Goal: Use online tool/utility: Use online tool/utility

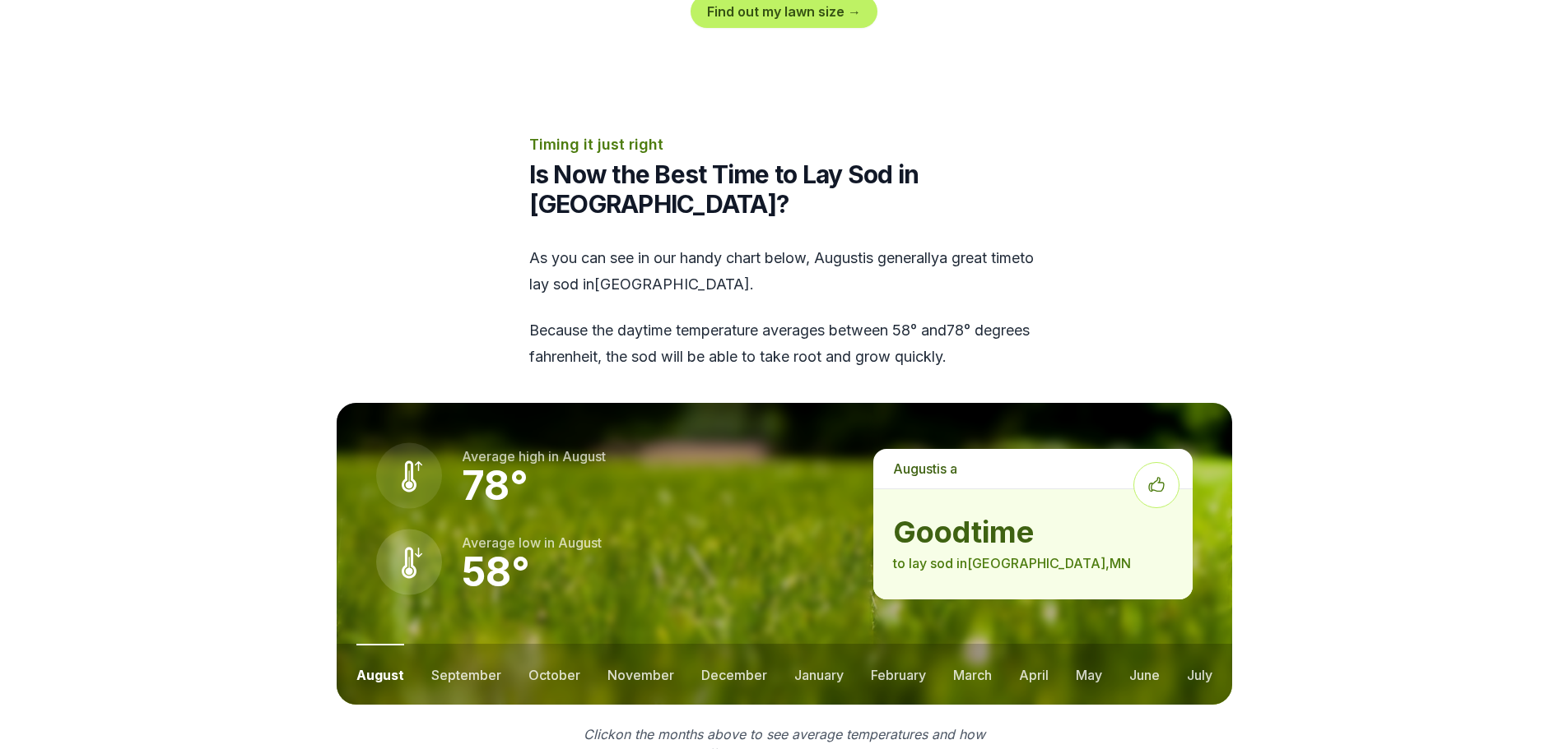
scroll to position [2057, 0]
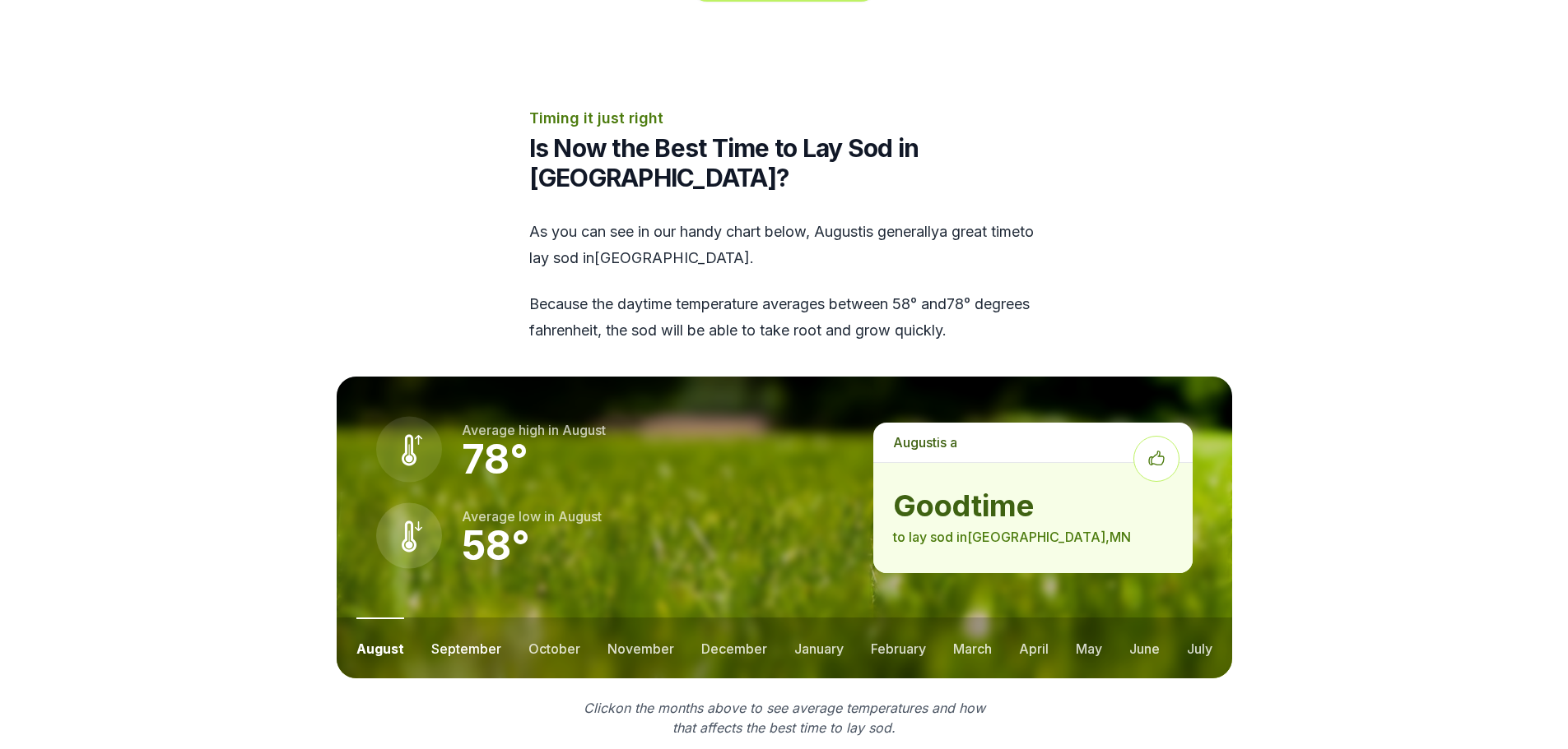
click at [471, 618] on button "september" at bounding box center [466, 648] width 70 height 61
click at [534, 618] on button "october" at bounding box center [554, 648] width 52 height 61
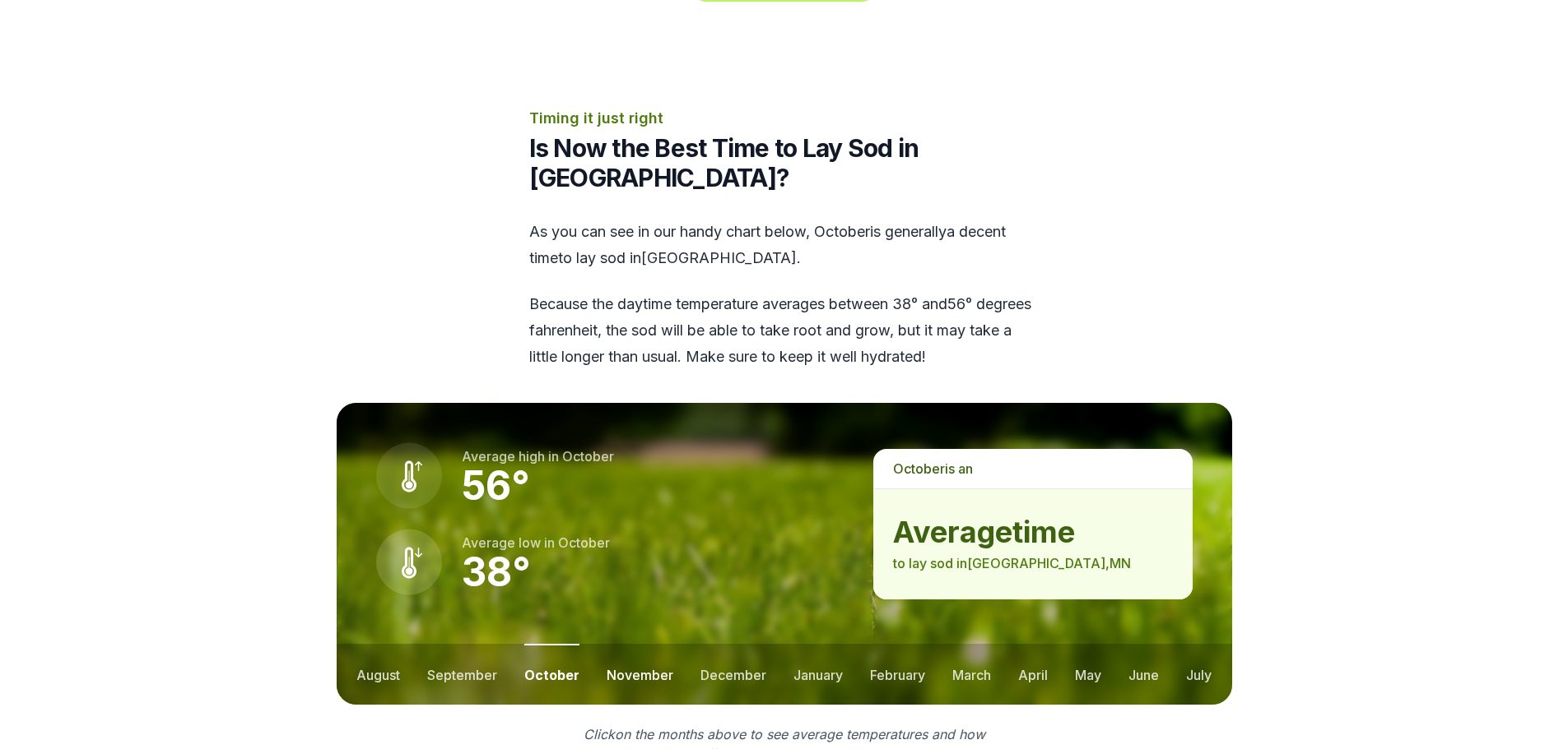
click at [640, 644] on button "november" at bounding box center [639, 674] width 67 height 61
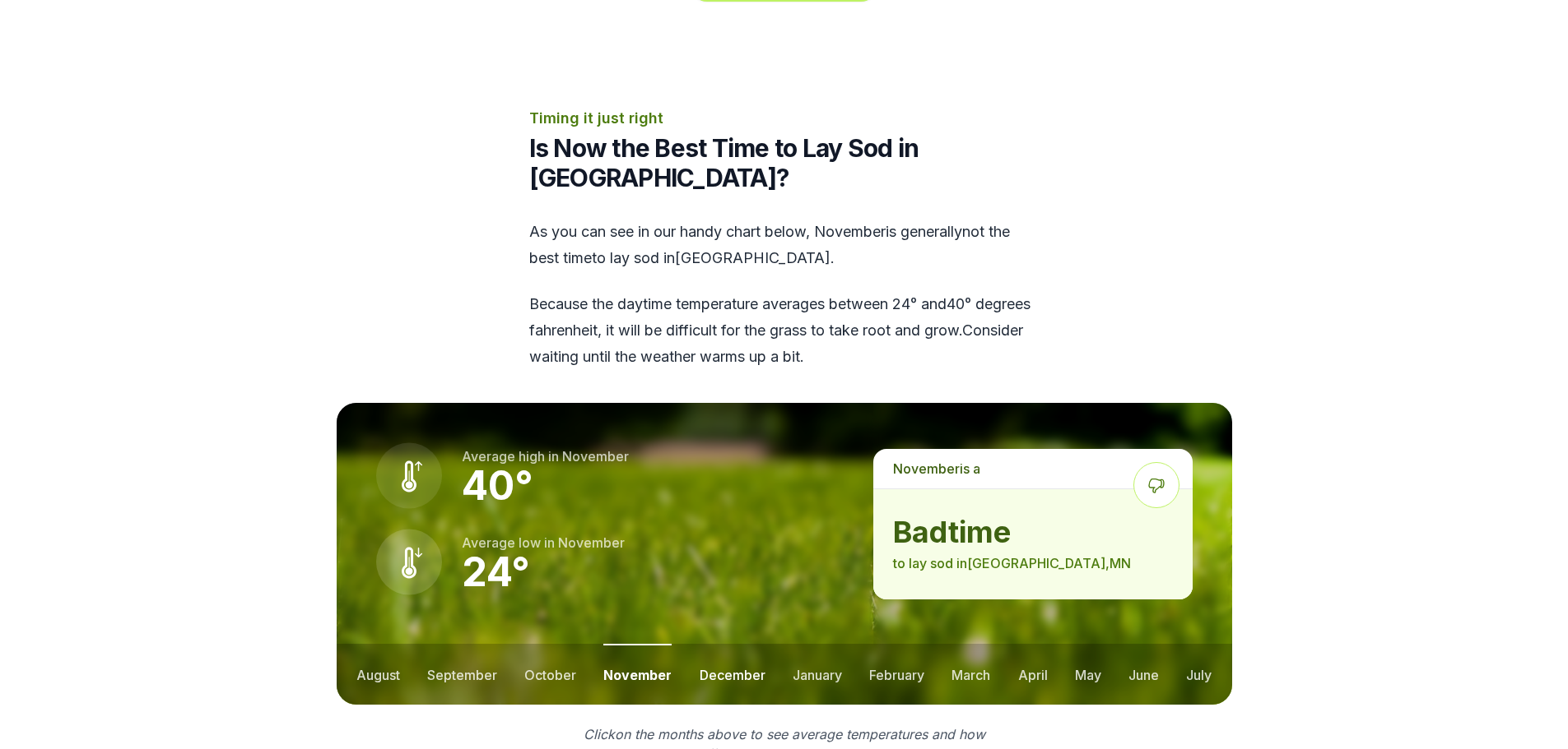
click at [727, 644] on button "december" at bounding box center [733, 674] width 66 height 61
click at [825, 644] on button "january" at bounding box center [817, 674] width 50 height 61
click at [891, 644] on button "february" at bounding box center [898, 674] width 55 height 61
click at [983, 644] on button "march" at bounding box center [972, 674] width 39 height 61
click at [1021, 644] on button "april" at bounding box center [1034, 674] width 30 height 61
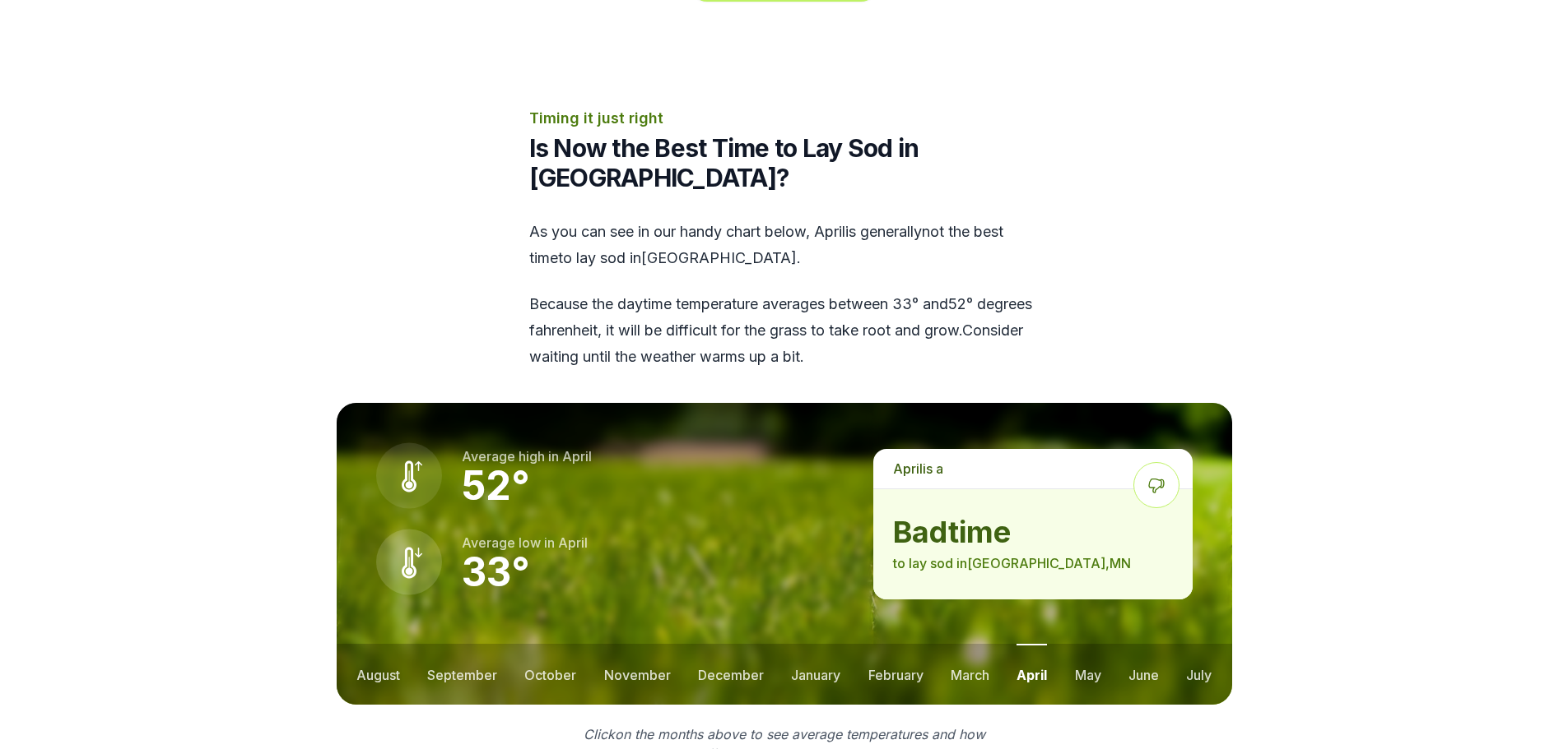
click at [1067, 644] on ul "august september october november december january february march april may jun…" at bounding box center [784, 674] width 895 height 61
click at [1087, 644] on button "may" at bounding box center [1087, 674] width 26 height 61
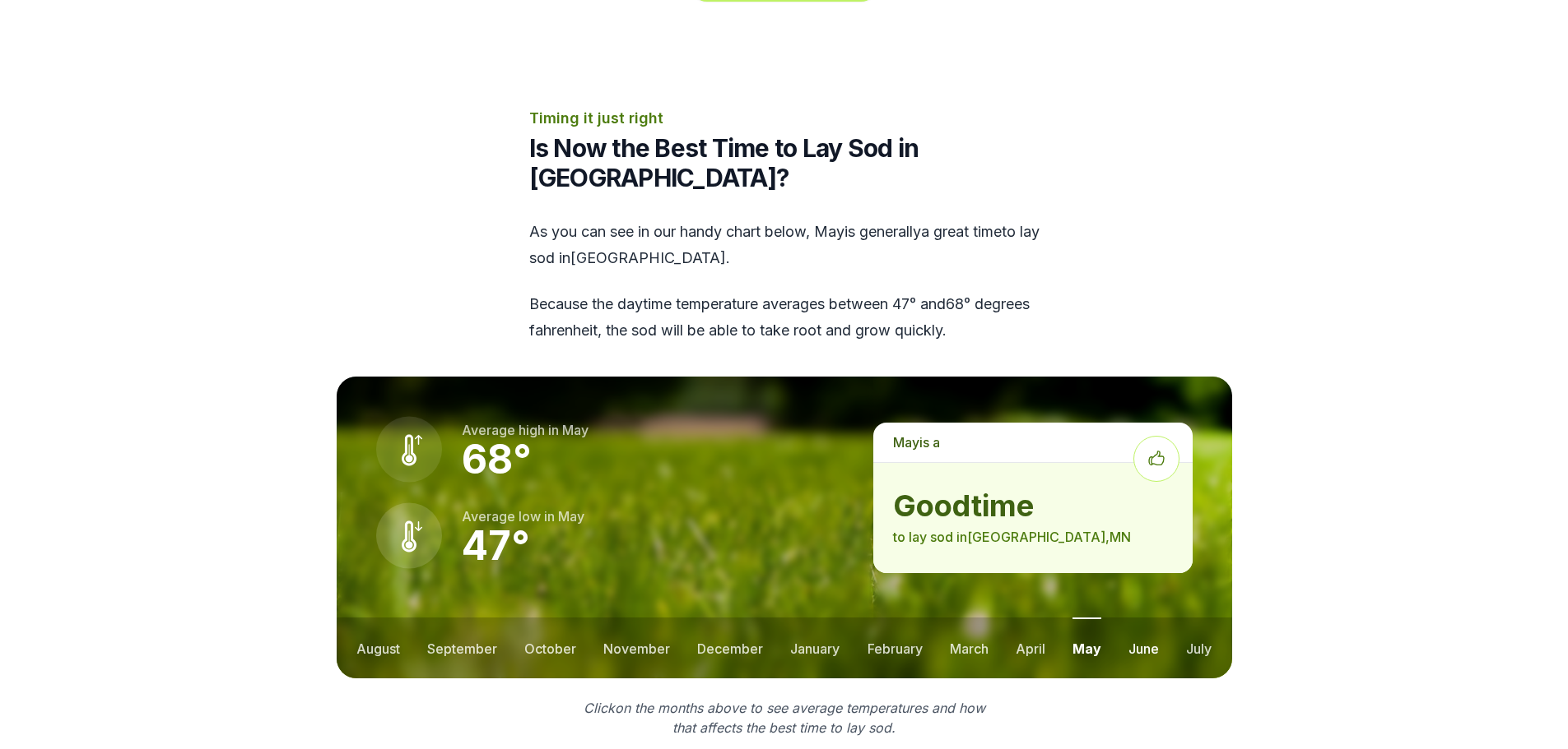
click at [1151, 618] on button "june" at bounding box center [1143, 648] width 30 height 61
click at [1203, 618] on button "july" at bounding box center [1199, 648] width 25 height 61
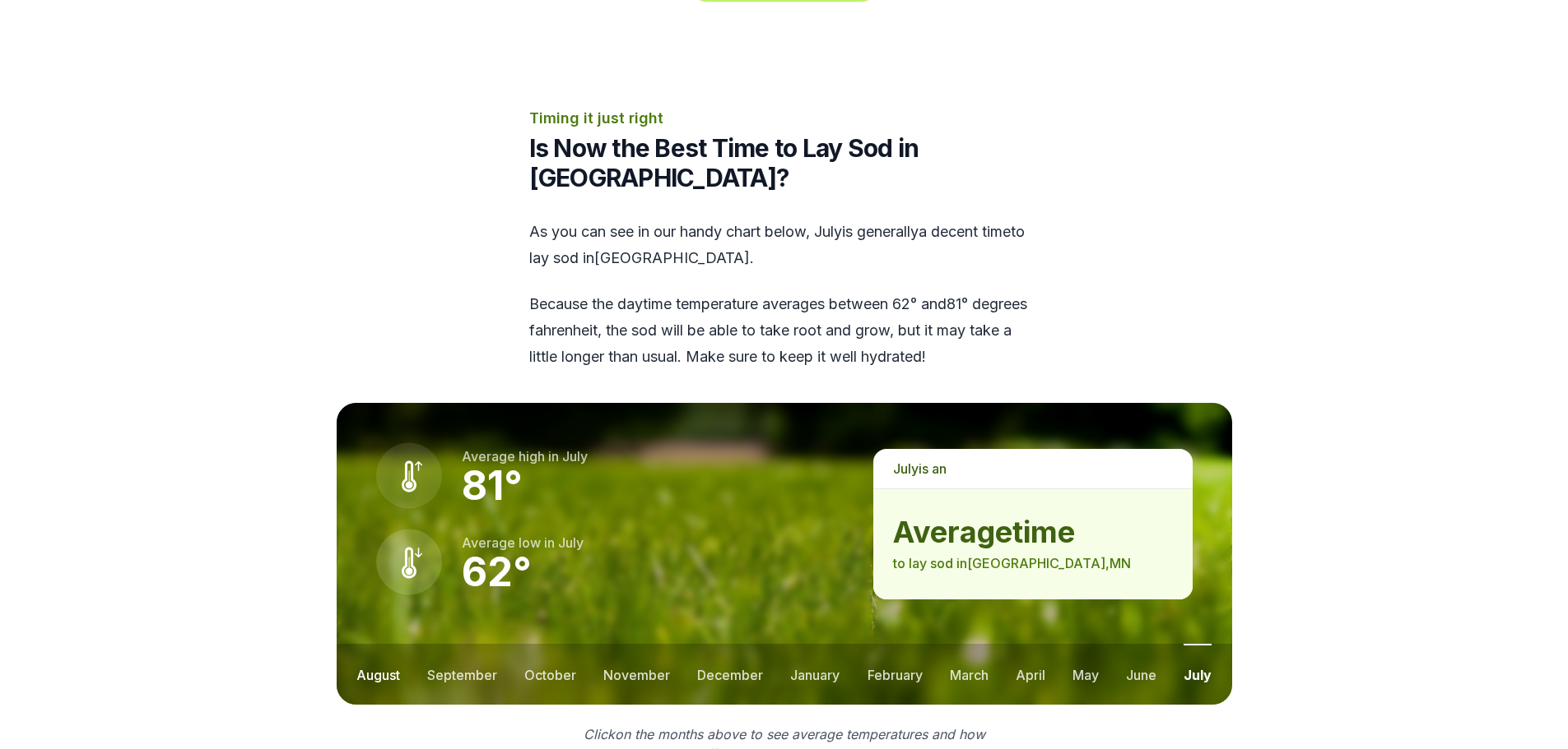
click at [382, 644] on button "august" at bounding box center [379, 674] width 44 height 61
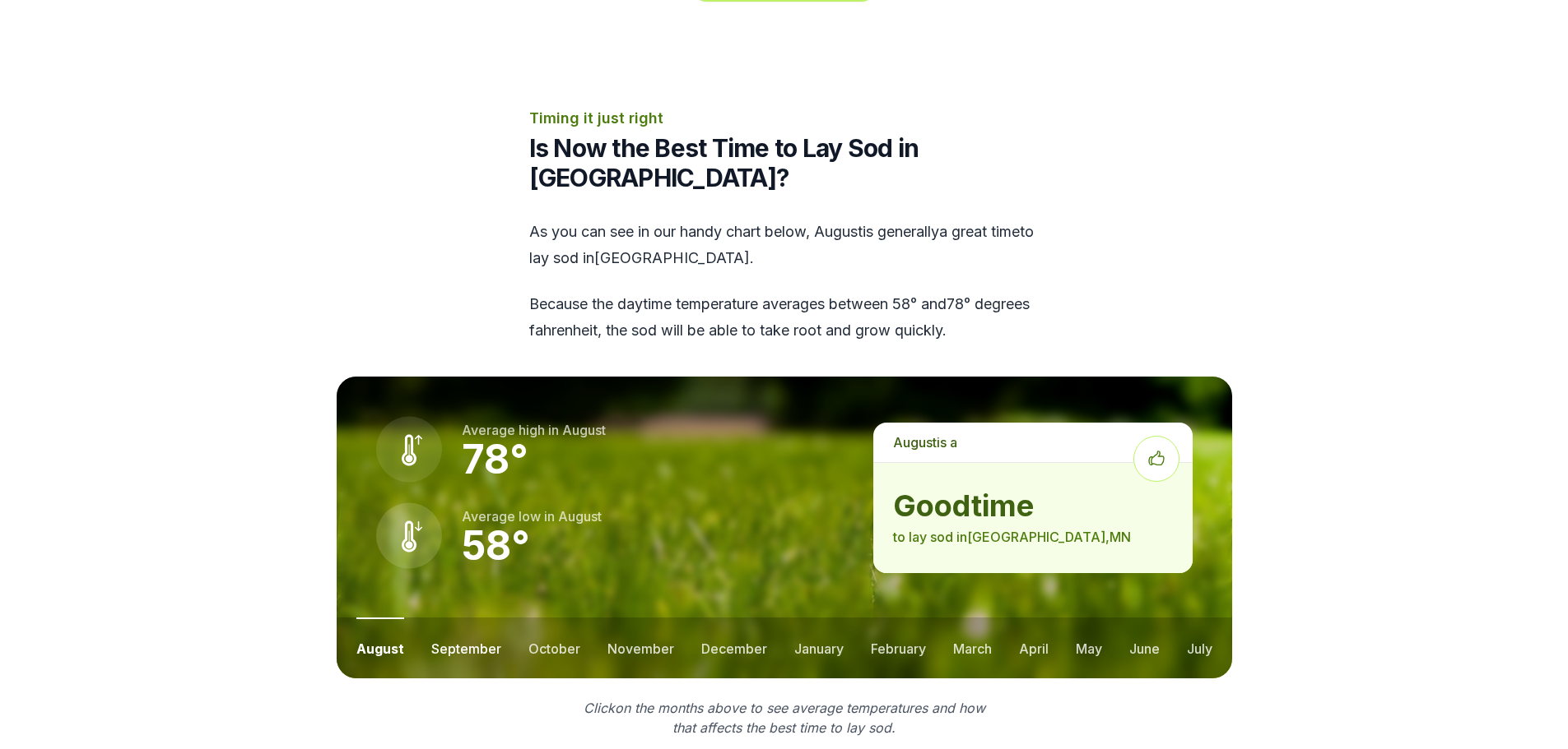
click at [481, 618] on button "september" at bounding box center [466, 648] width 70 height 61
click at [542, 618] on button "october" at bounding box center [554, 648] width 52 height 61
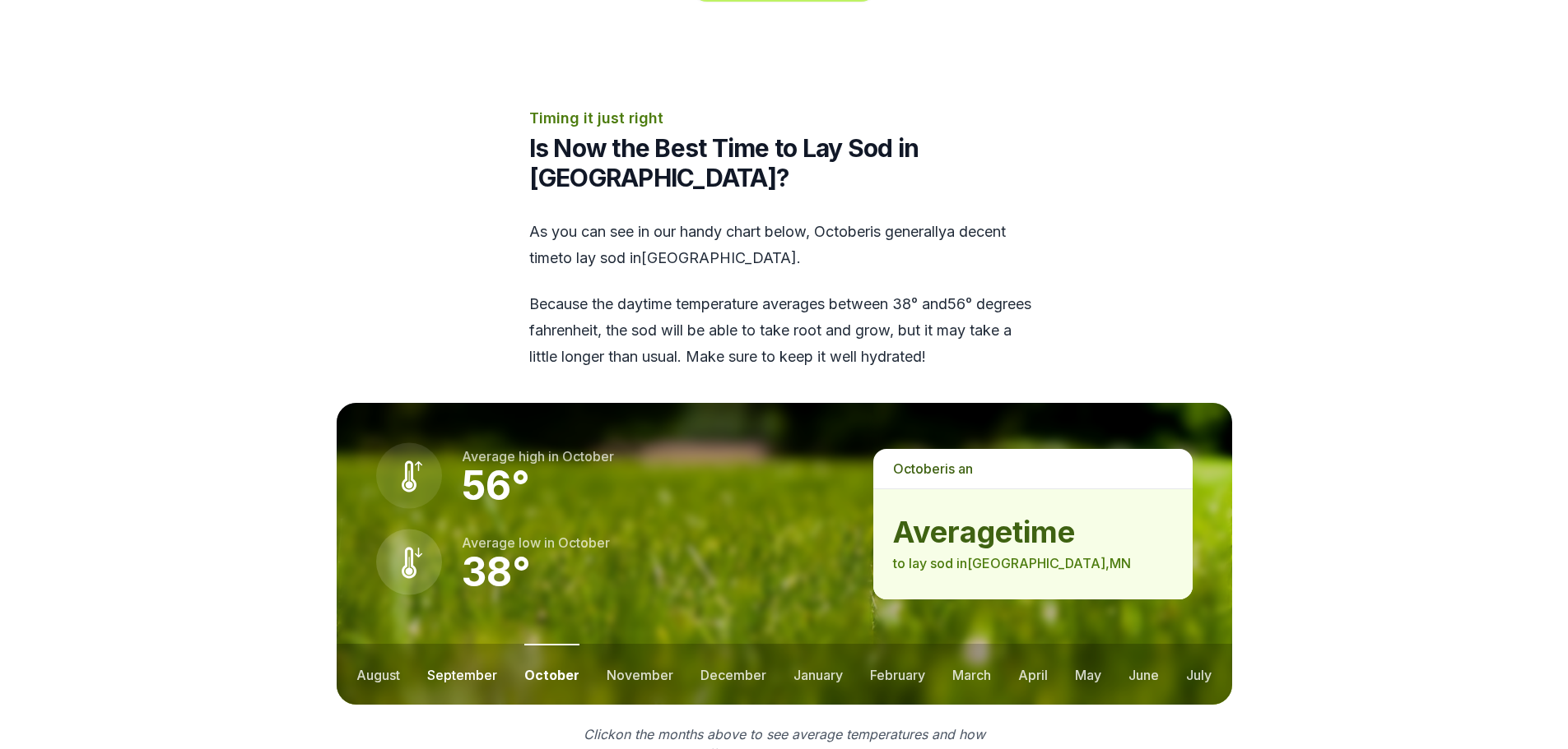
click at [462, 644] on button "september" at bounding box center [462, 674] width 70 height 61
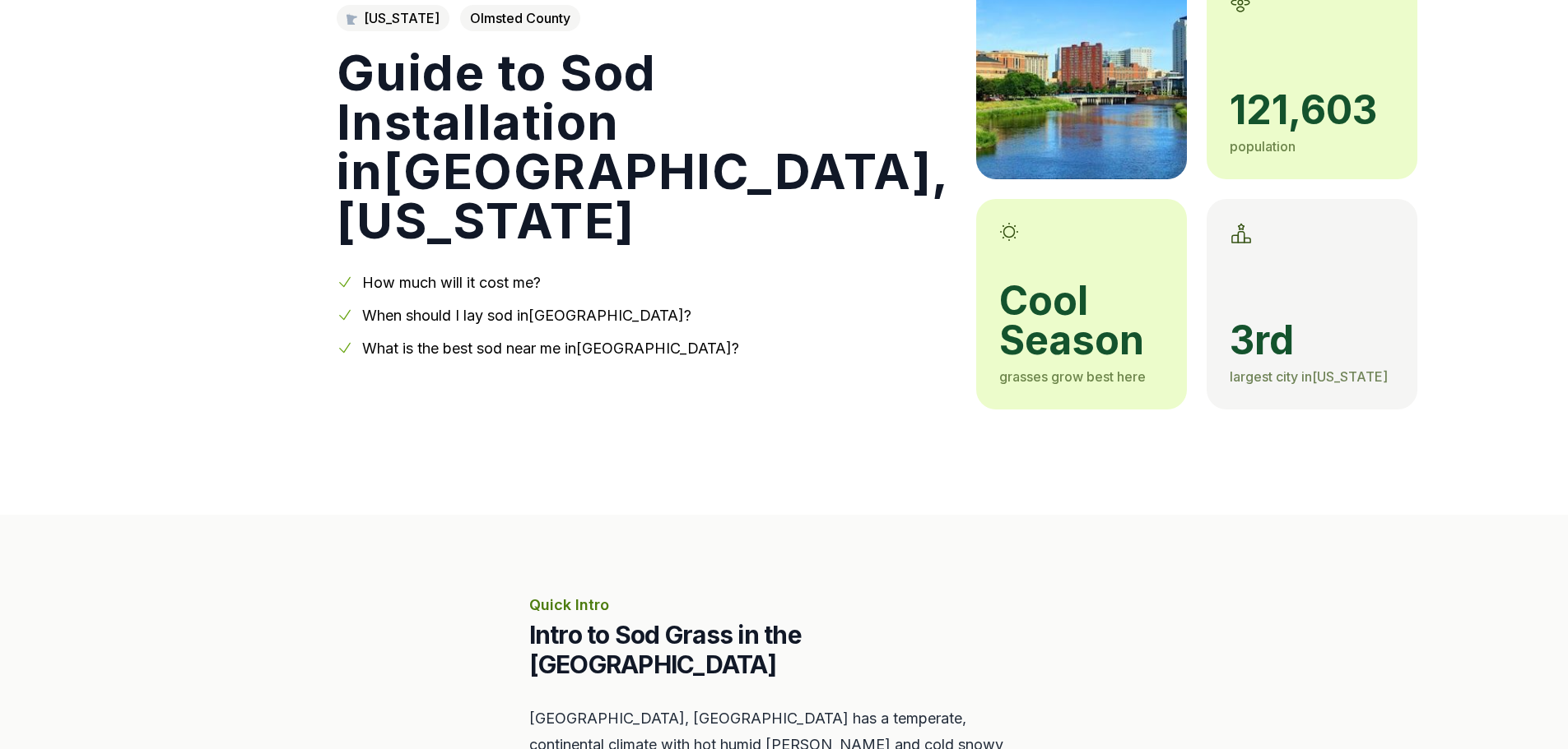
scroll to position [0, 0]
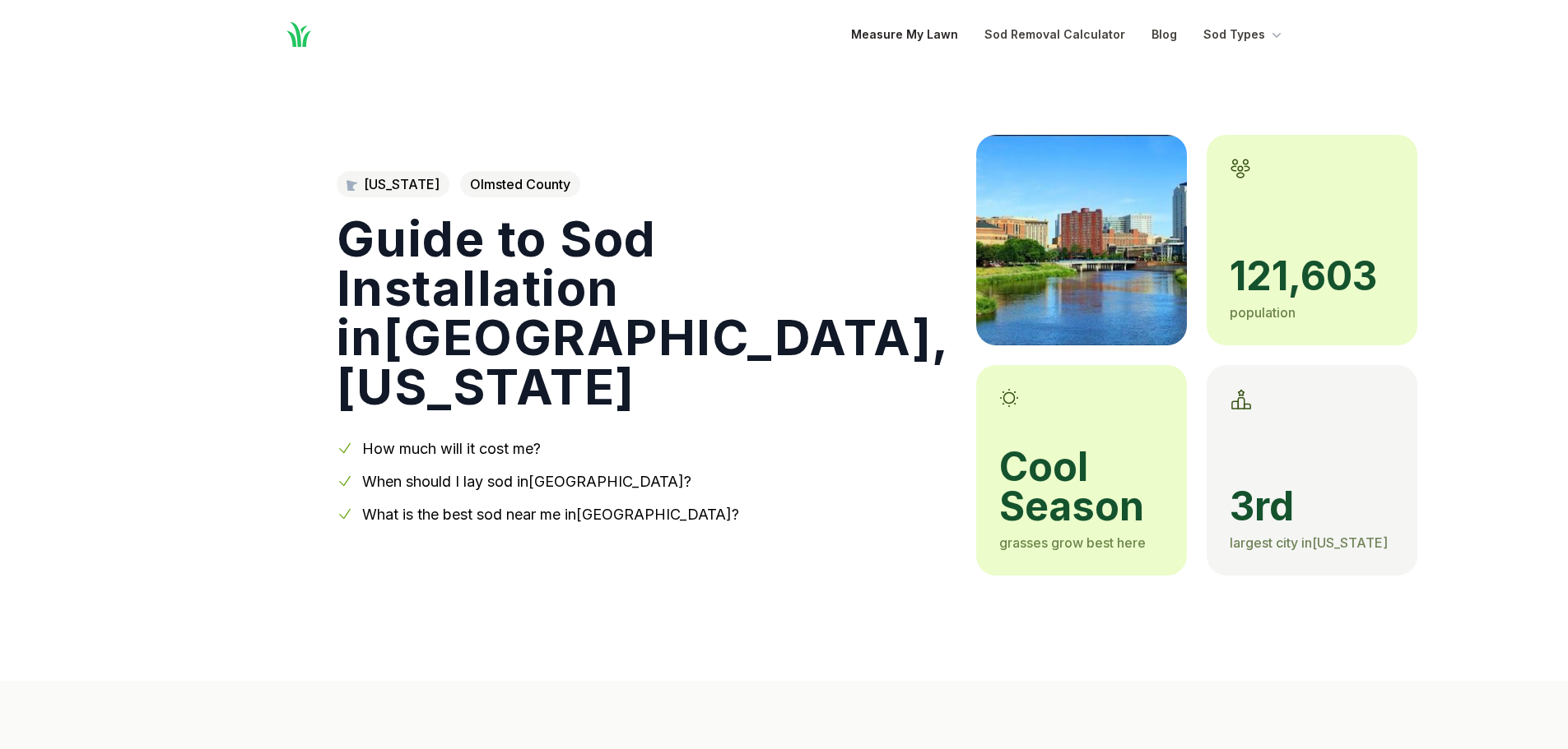
click at [904, 36] on link "Measure My Lawn" at bounding box center [904, 34] width 107 height 19
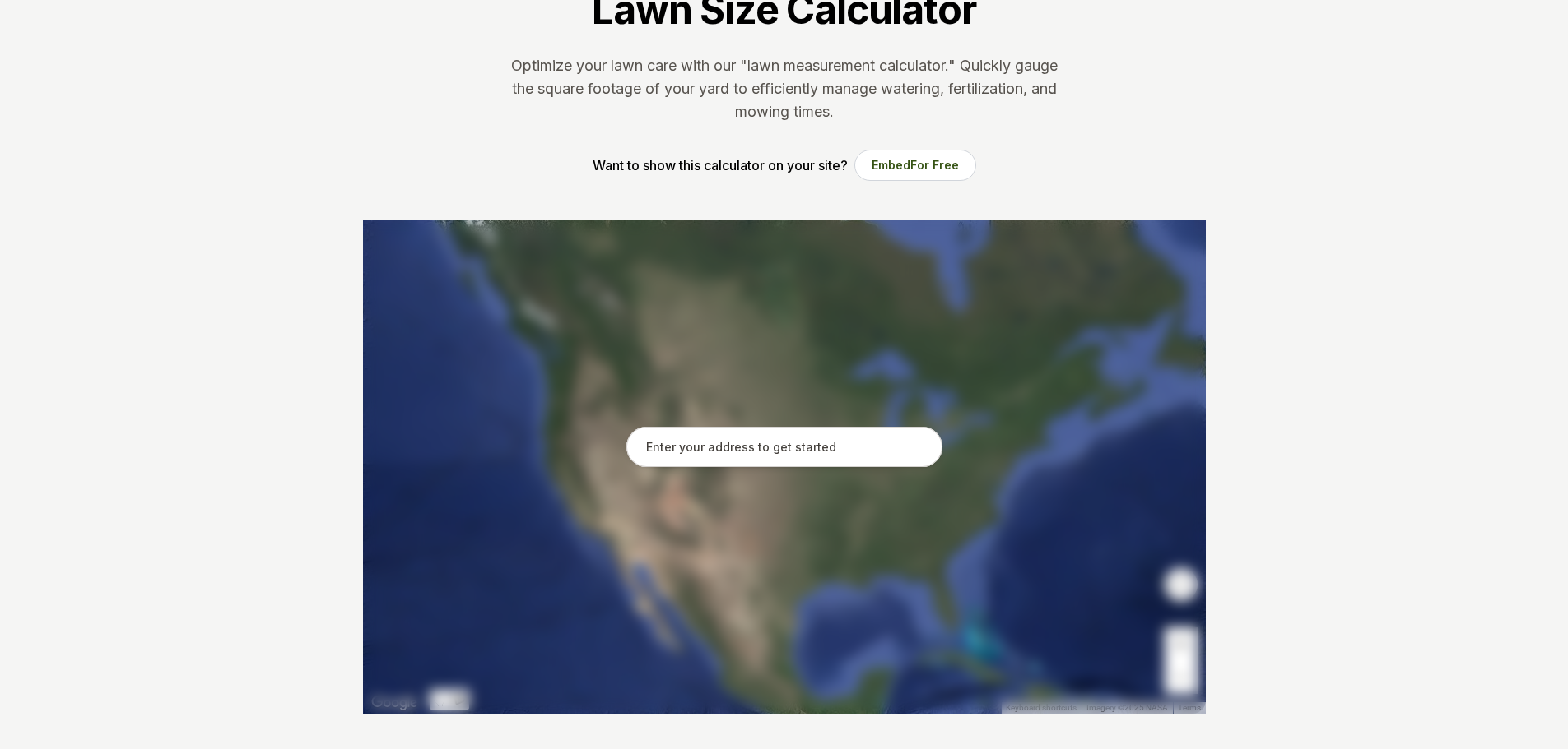
scroll to position [164, 0]
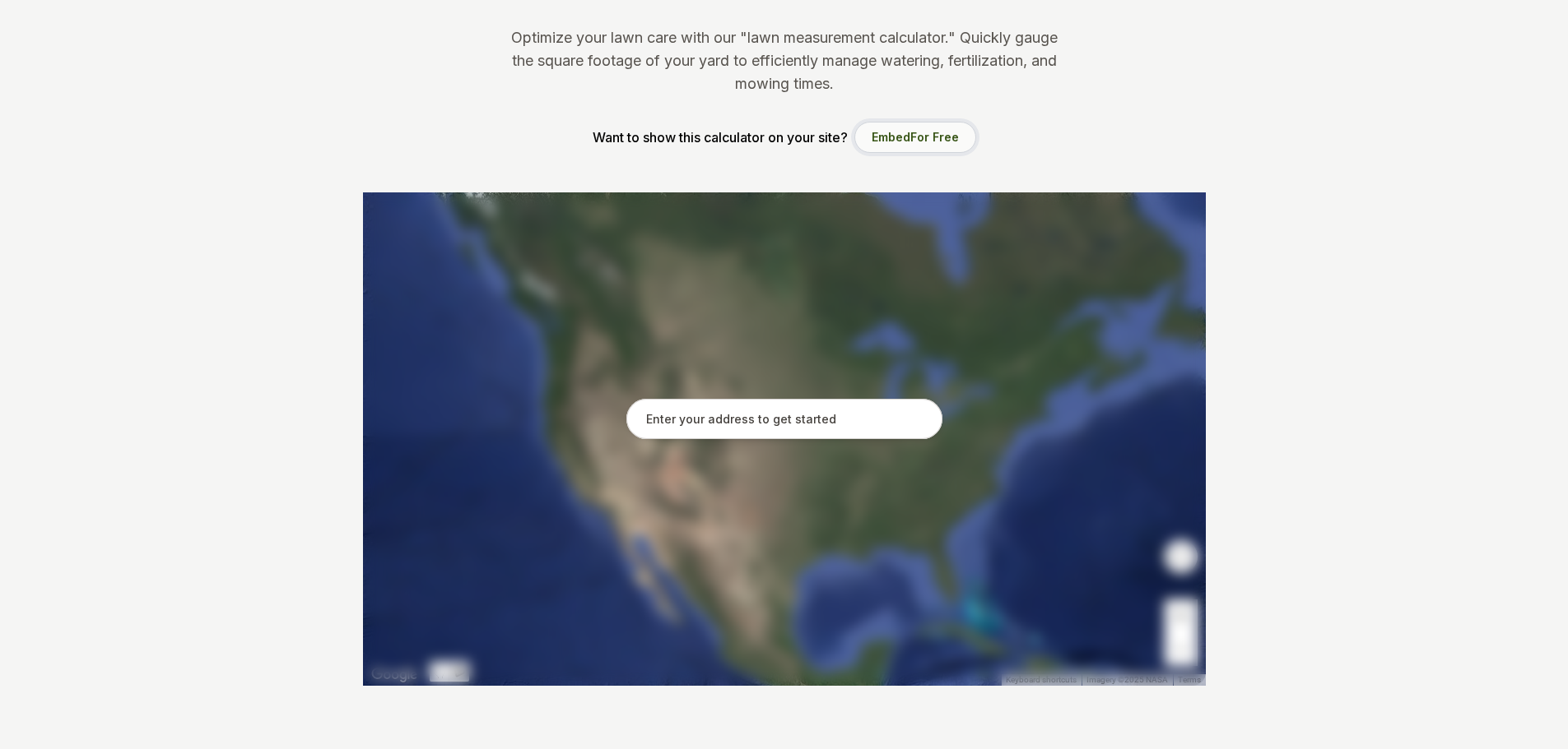
click at [920, 138] on span "For Free" at bounding box center [935, 136] width 49 height 14
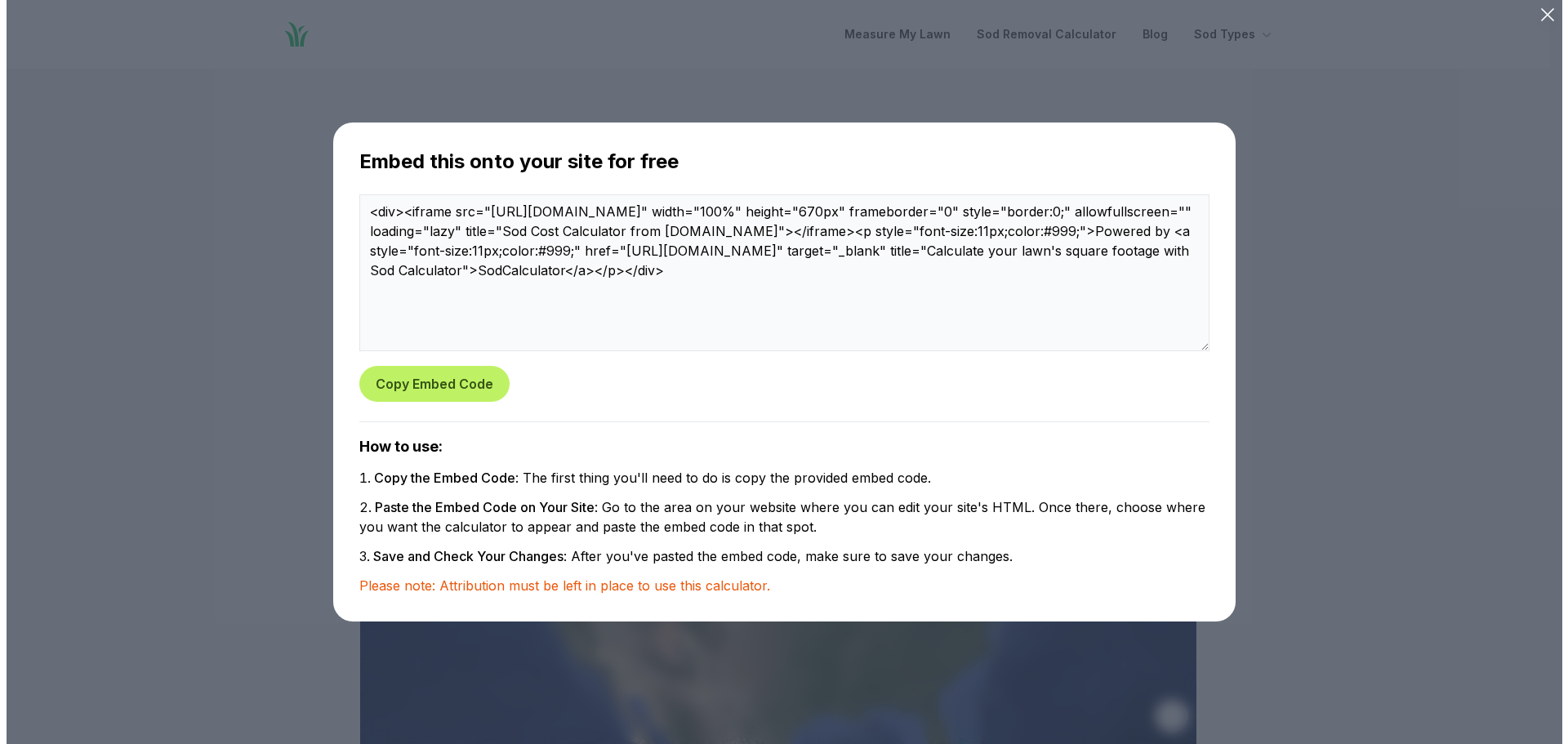
scroll to position [0, 0]
